Goal: Transaction & Acquisition: Purchase product/service

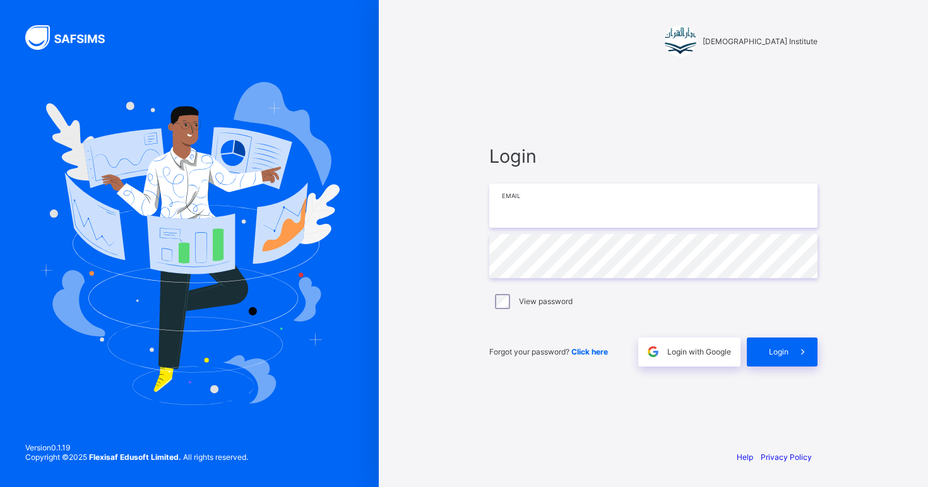
click at [533, 225] on input "email" at bounding box center [653, 206] width 328 height 44
type input "**********"
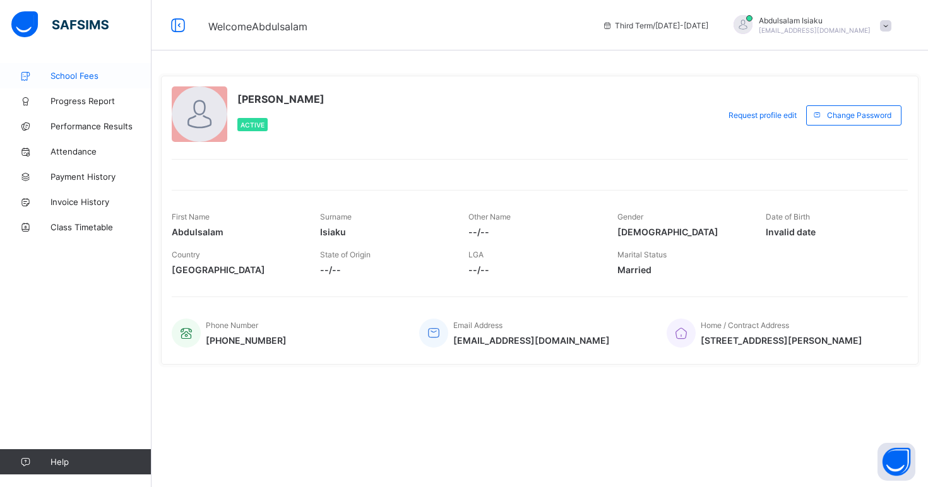
click at [83, 80] on span "School Fees" at bounding box center [101, 76] width 101 height 10
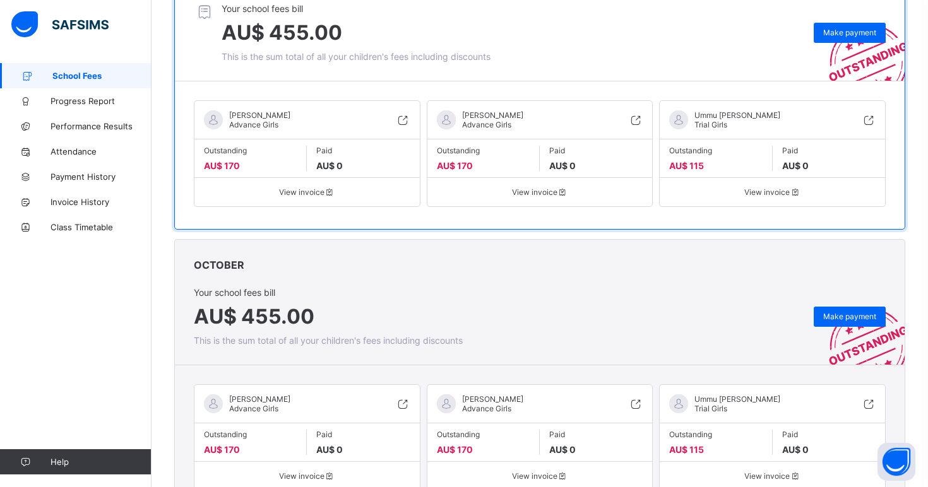
scroll to position [201, 0]
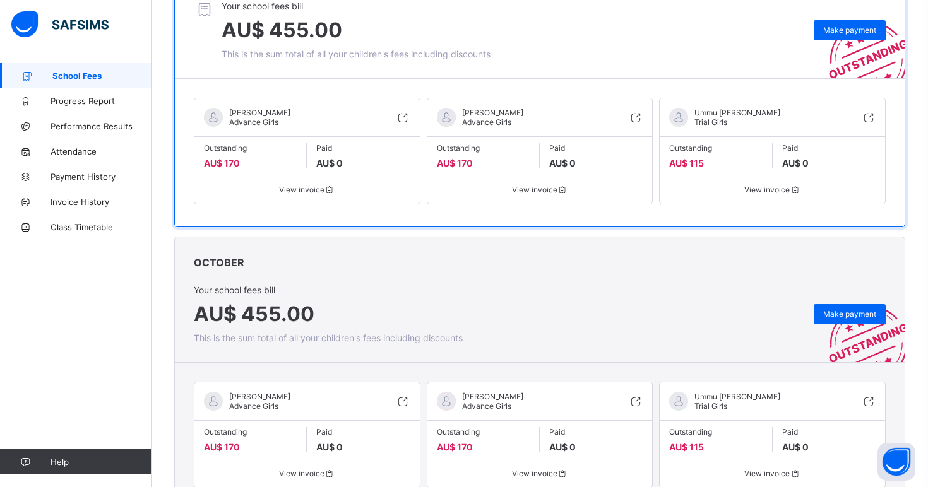
click at [318, 185] on span "View invoice" at bounding box center [307, 189] width 206 height 9
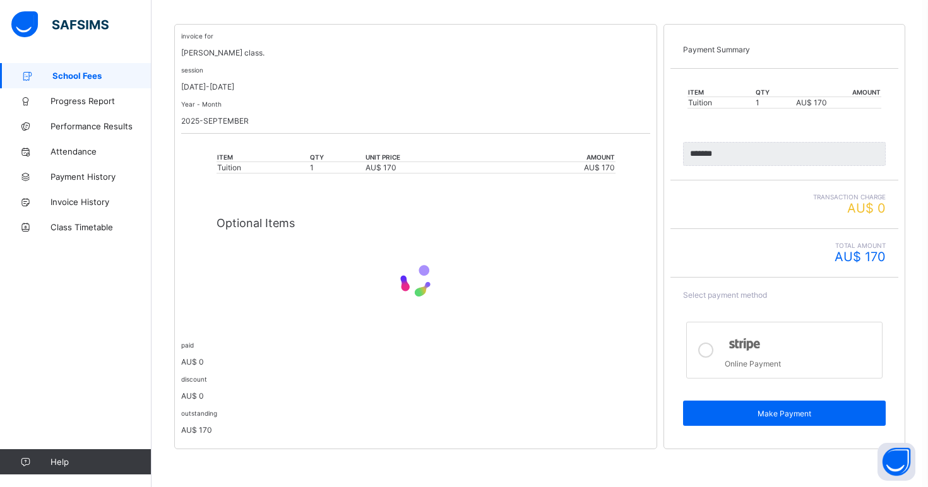
scroll to position [169, 0]
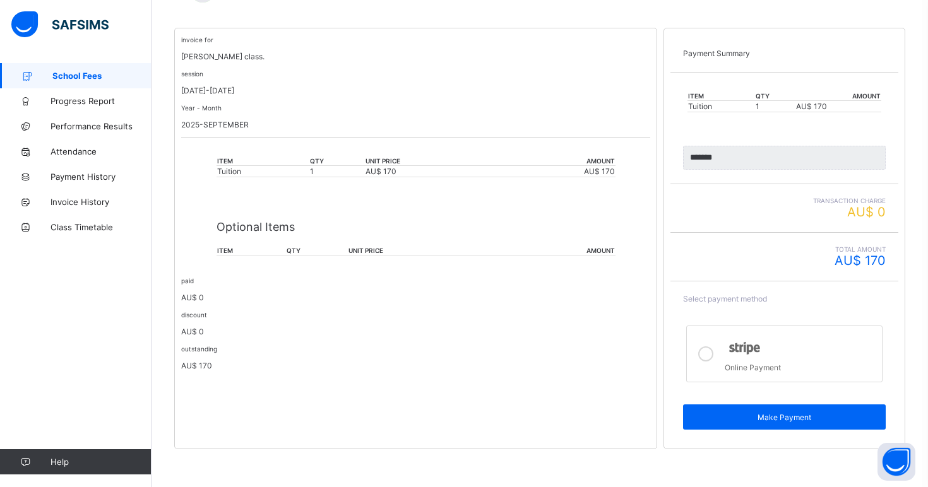
click at [708, 354] on icon at bounding box center [705, 354] width 15 height 15
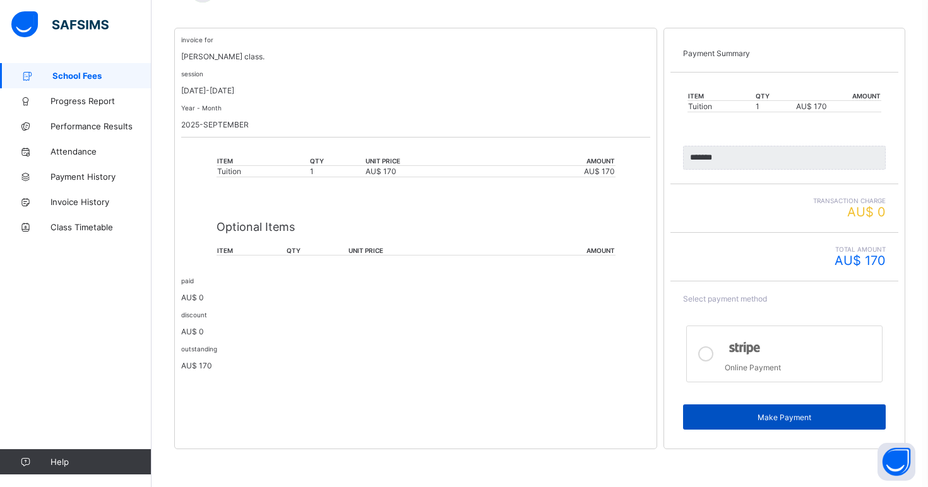
click at [773, 419] on span "Make Payment" at bounding box center [785, 417] width 184 height 9
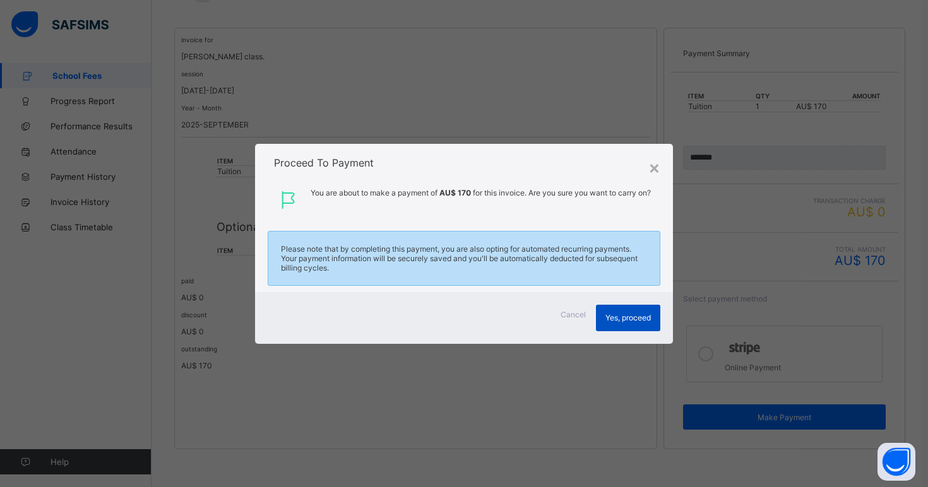
click at [627, 318] on span "Yes, proceed" at bounding box center [628, 317] width 45 height 9
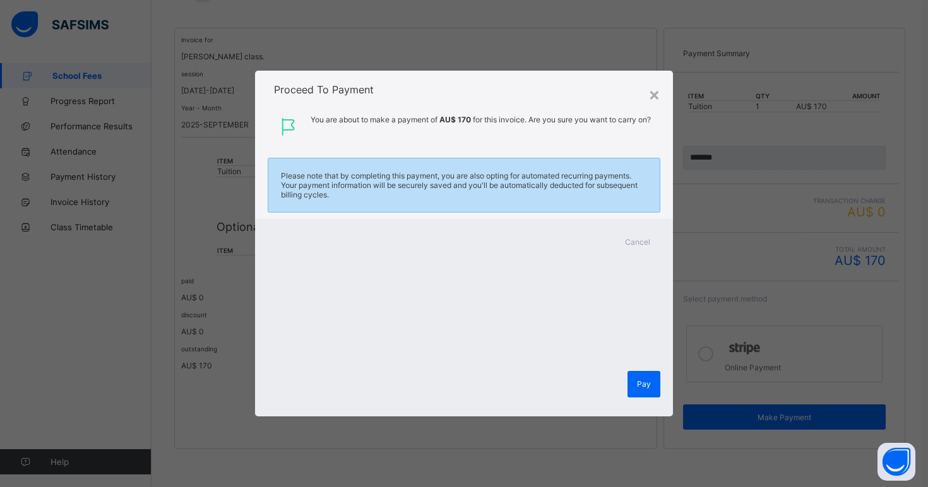
scroll to position [0, 0]
click at [647, 388] on span "Pay" at bounding box center [644, 383] width 14 height 9
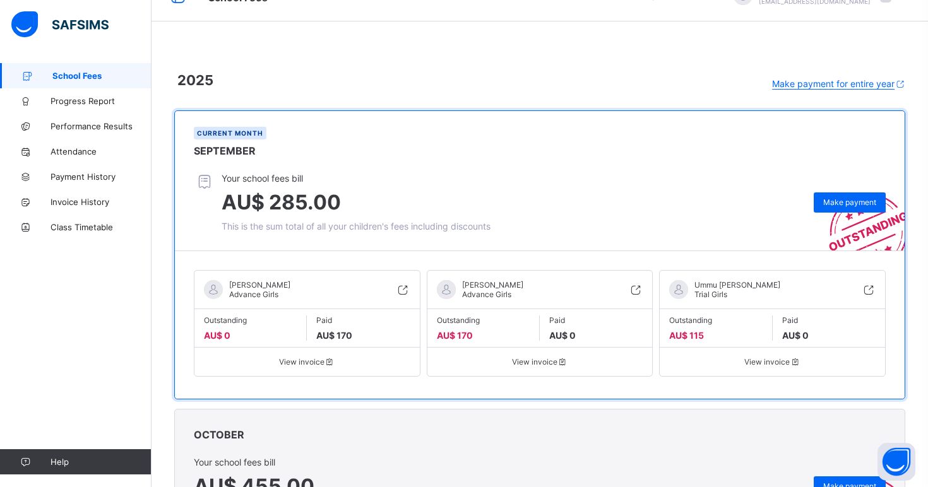
scroll to position [32, 0]
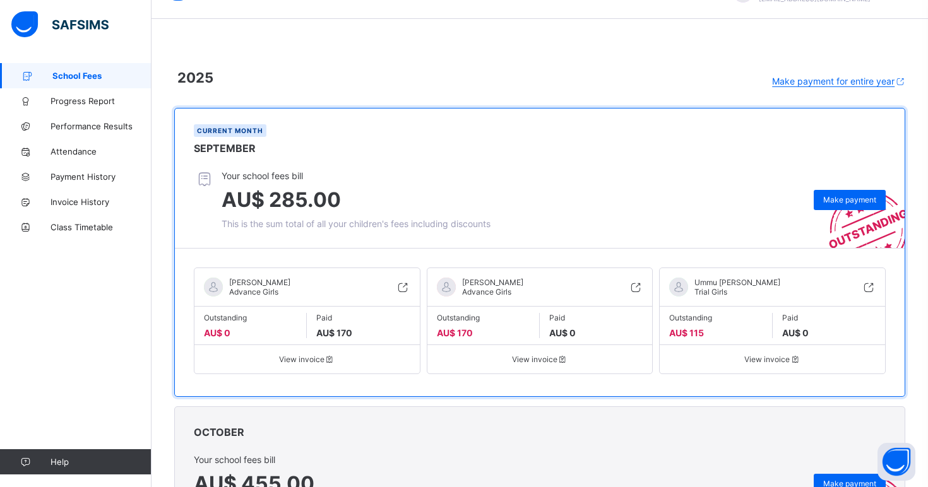
click at [551, 355] on span "View invoice" at bounding box center [540, 359] width 206 height 9
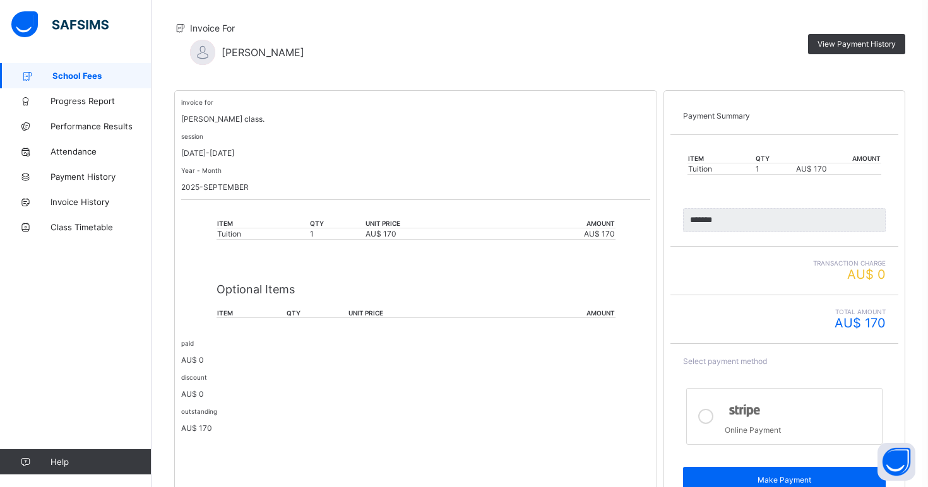
scroll to position [169, 0]
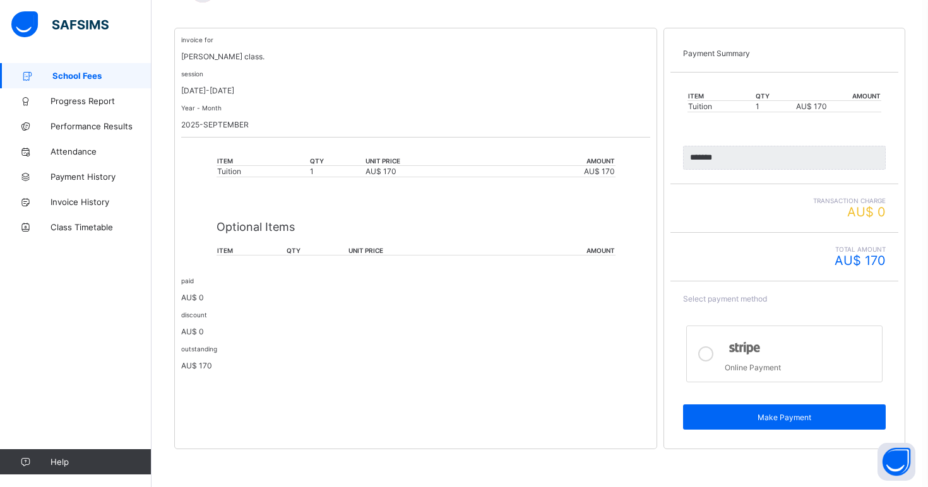
click at [710, 356] on icon at bounding box center [705, 354] width 15 height 15
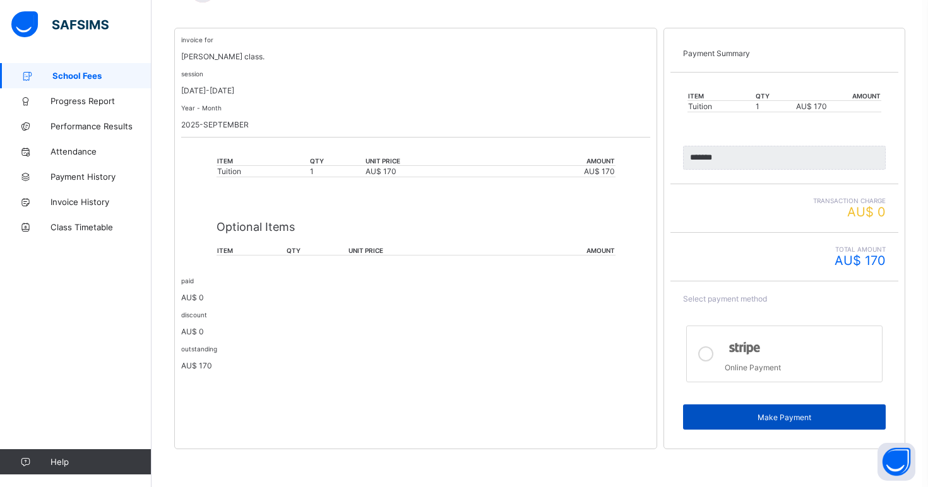
click at [732, 415] on span "Make Payment" at bounding box center [785, 417] width 184 height 9
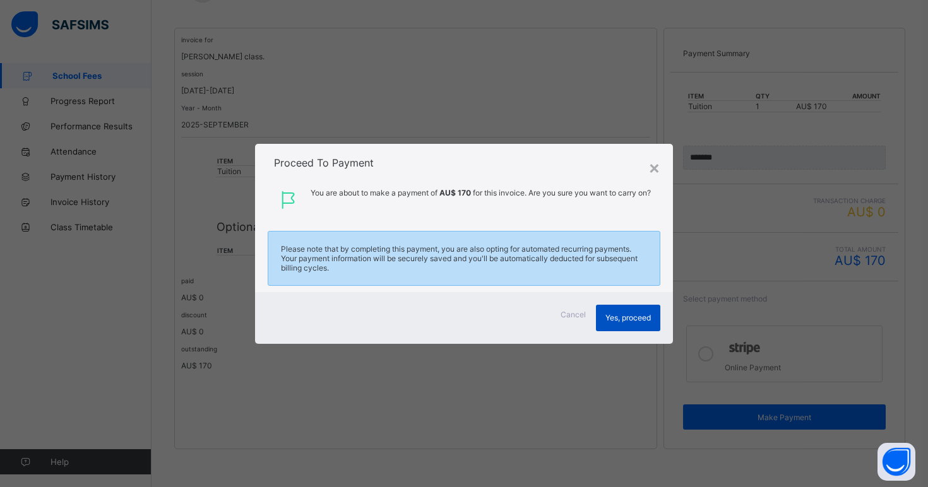
click at [636, 313] on span "Yes, proceed" at bounding box center [628, 317] width 45 height 9
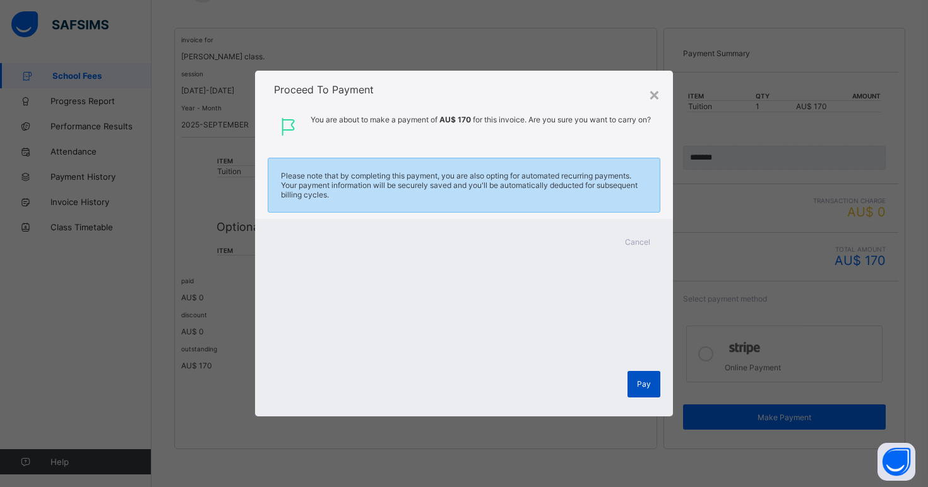
click at [643, 387] on span "Pay" at bounding box center [644, 383] width 14 height 9
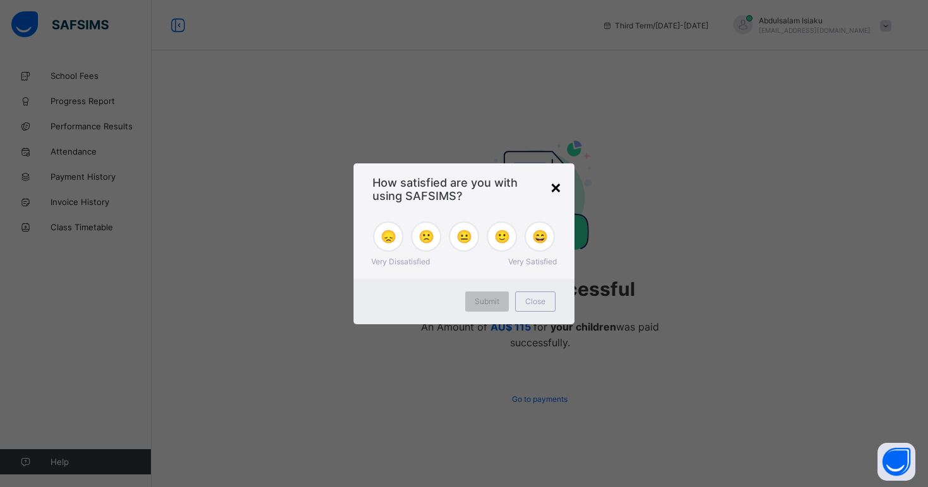
click at [556, 186] on div "×" at bounding box center [556, 186] width 12 height 21
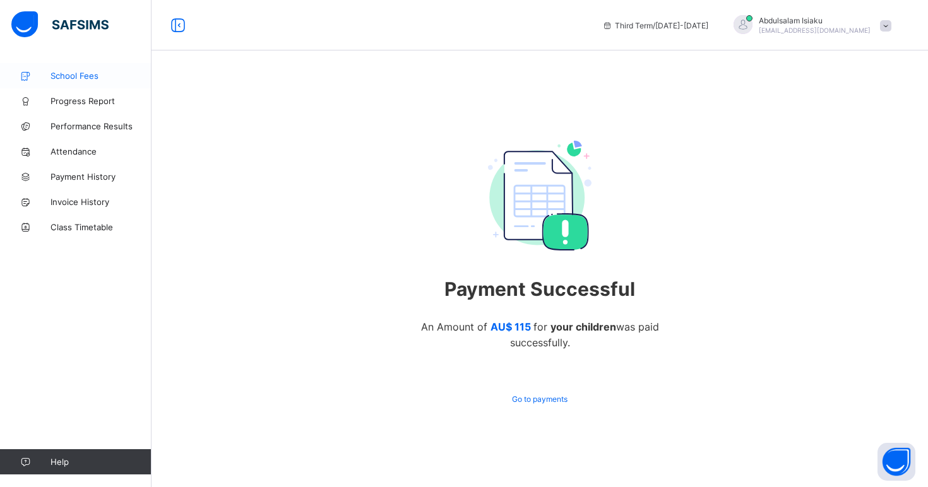
click at [80, 80] on span "School Fees" at bounding box center [101, 76] width 101 height 10
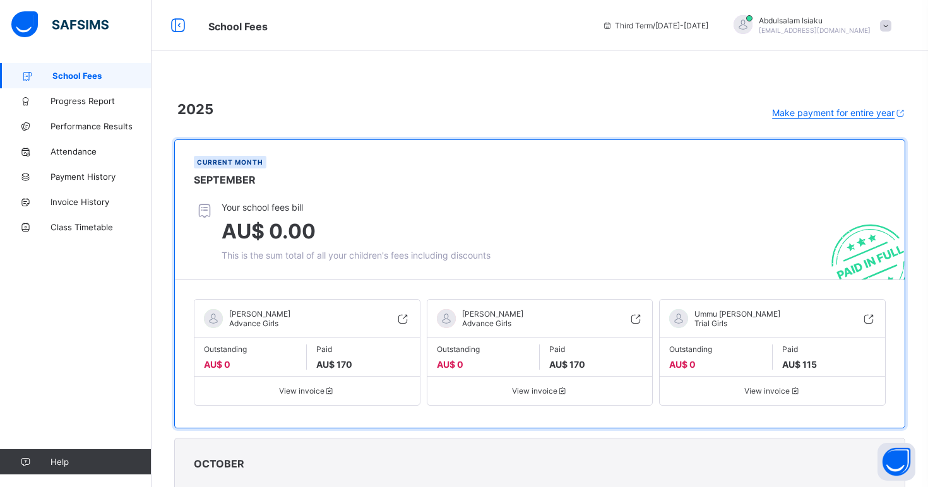
click at [886, 25] on span at bounding box center [885, 25] width 11 height 11
click at [838, 124] on span "Logout" at bounding box center [850, 124] width 83 height 15
